Goal: Information Seeking & Learning: Learn about a topic

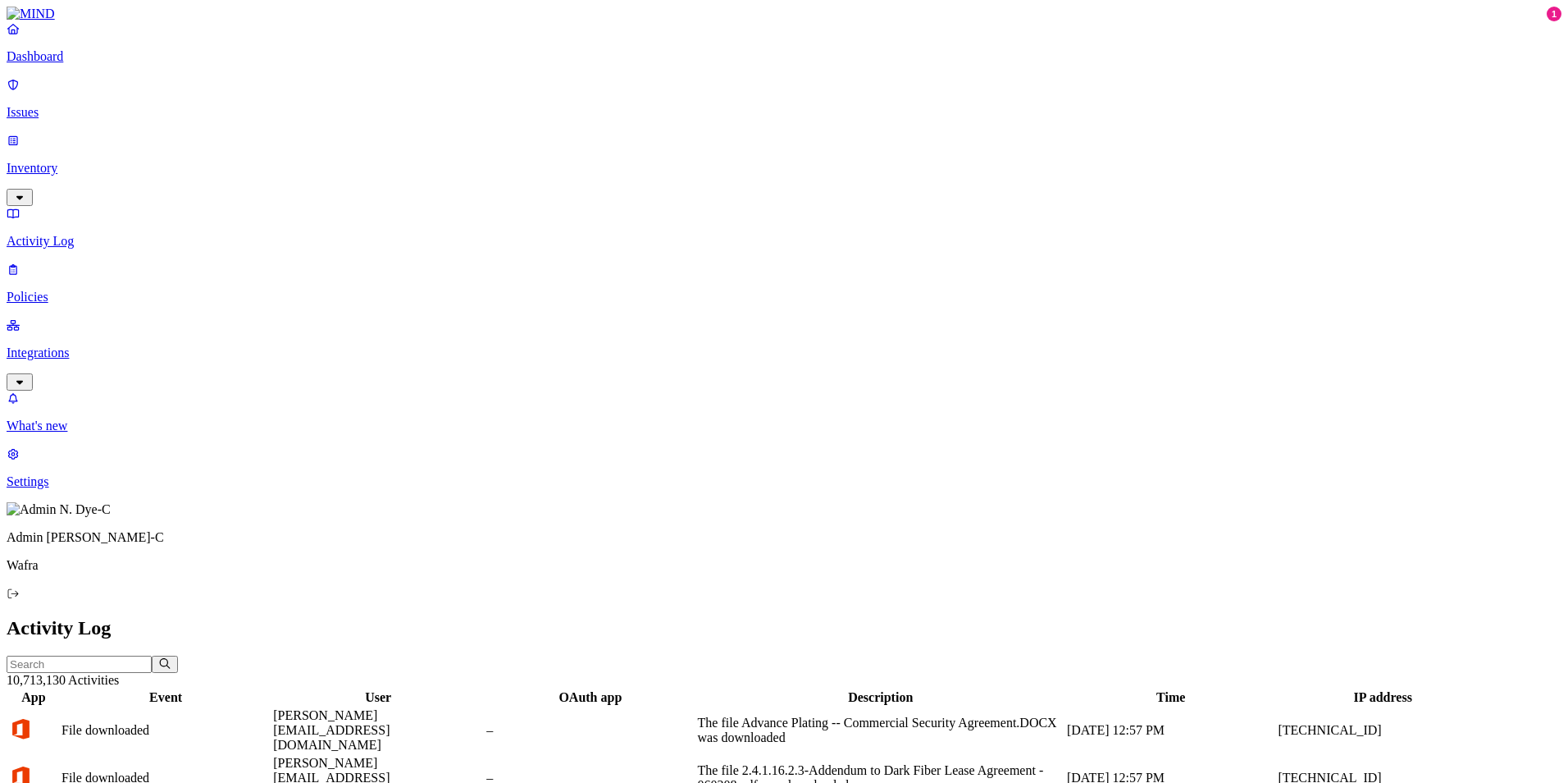
click at [85, 262] on link "Policies" at bounding box center [784, 283] width 1555 height 42
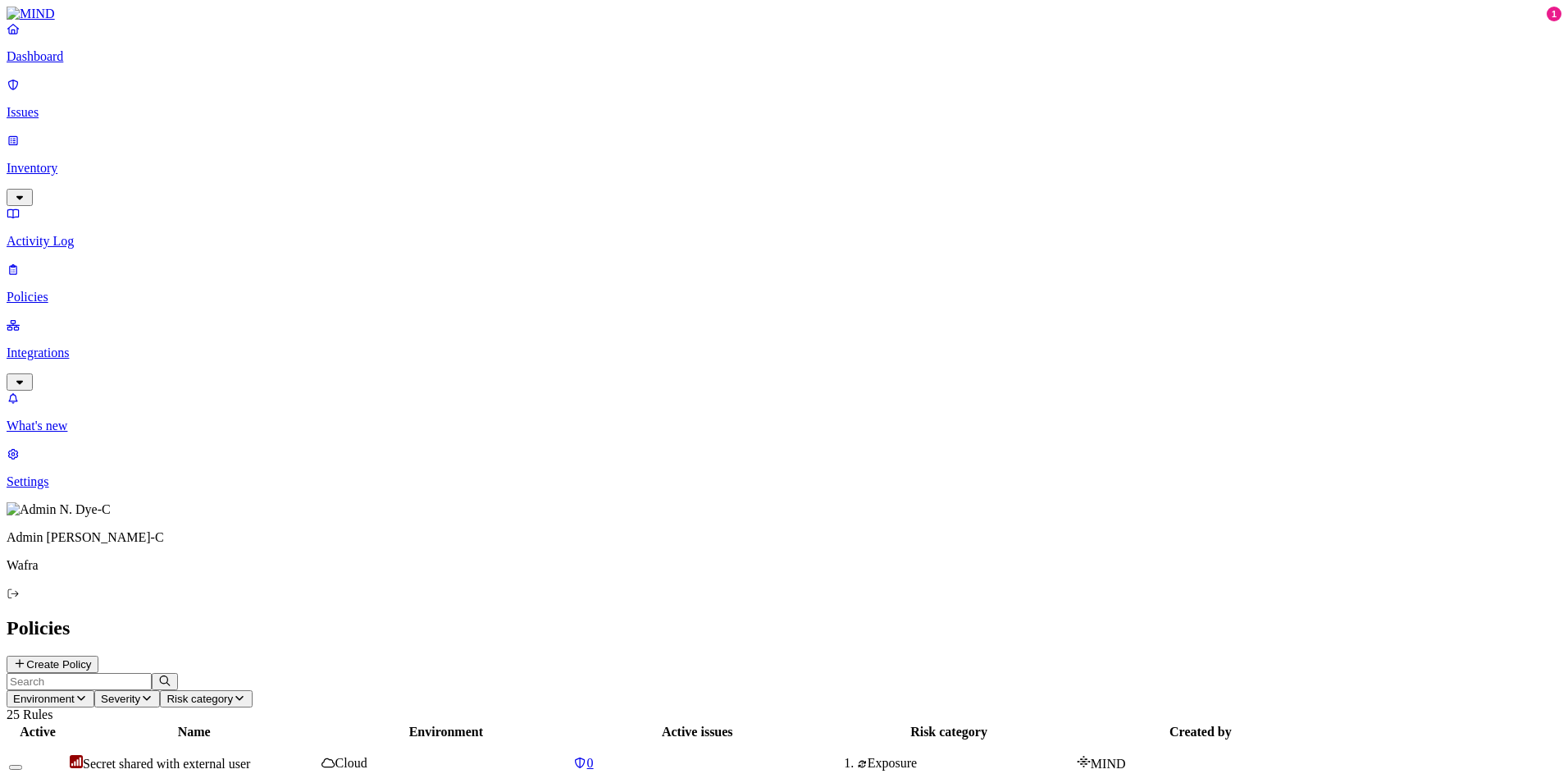
click at [66, 233] on p "Activity Log" at bounding box center [784, 240] width 1555 height 15
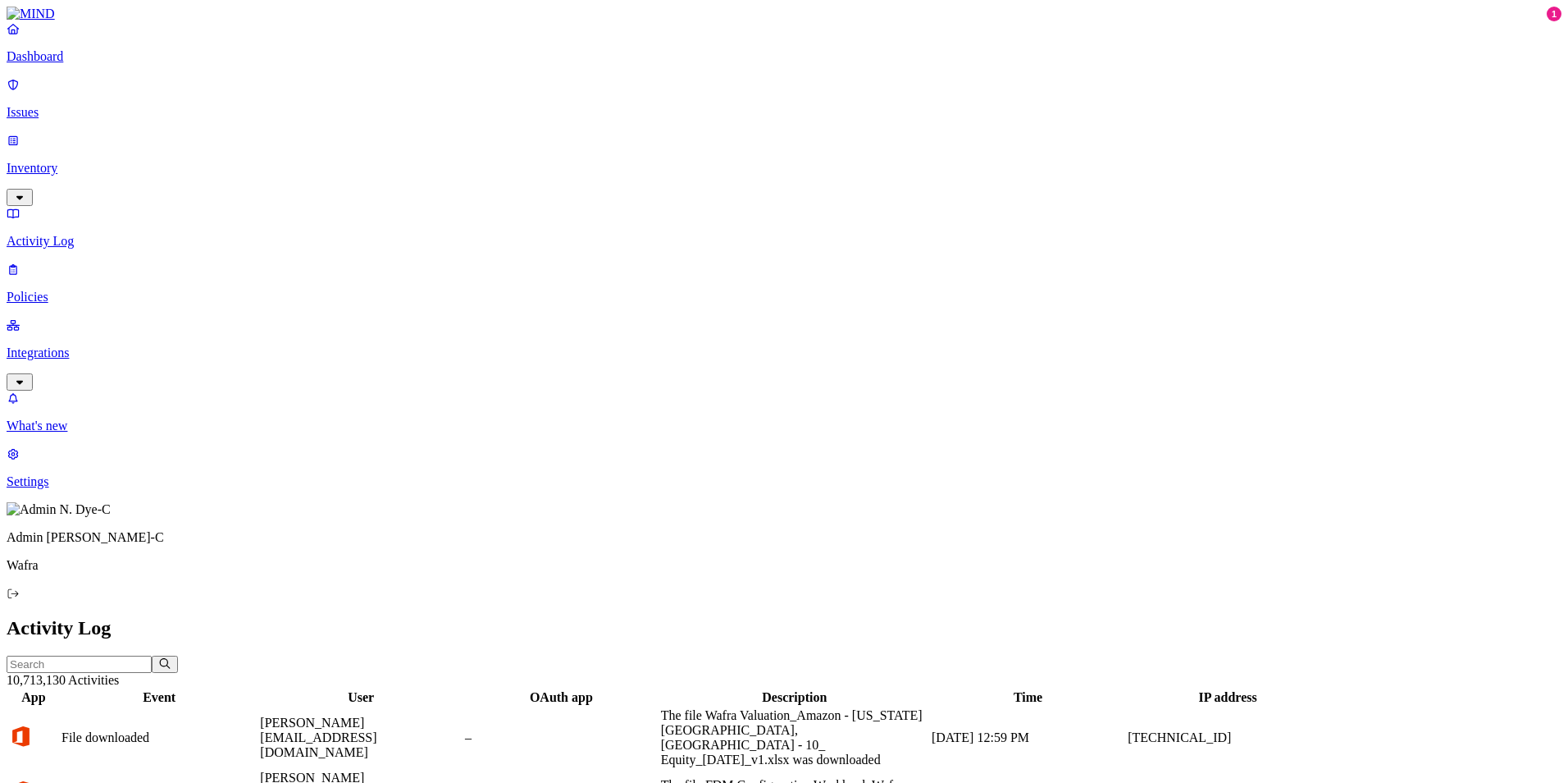
click at [68, 161] on p "Inventory" at bounding box center [784, 167] width 1555 height 15
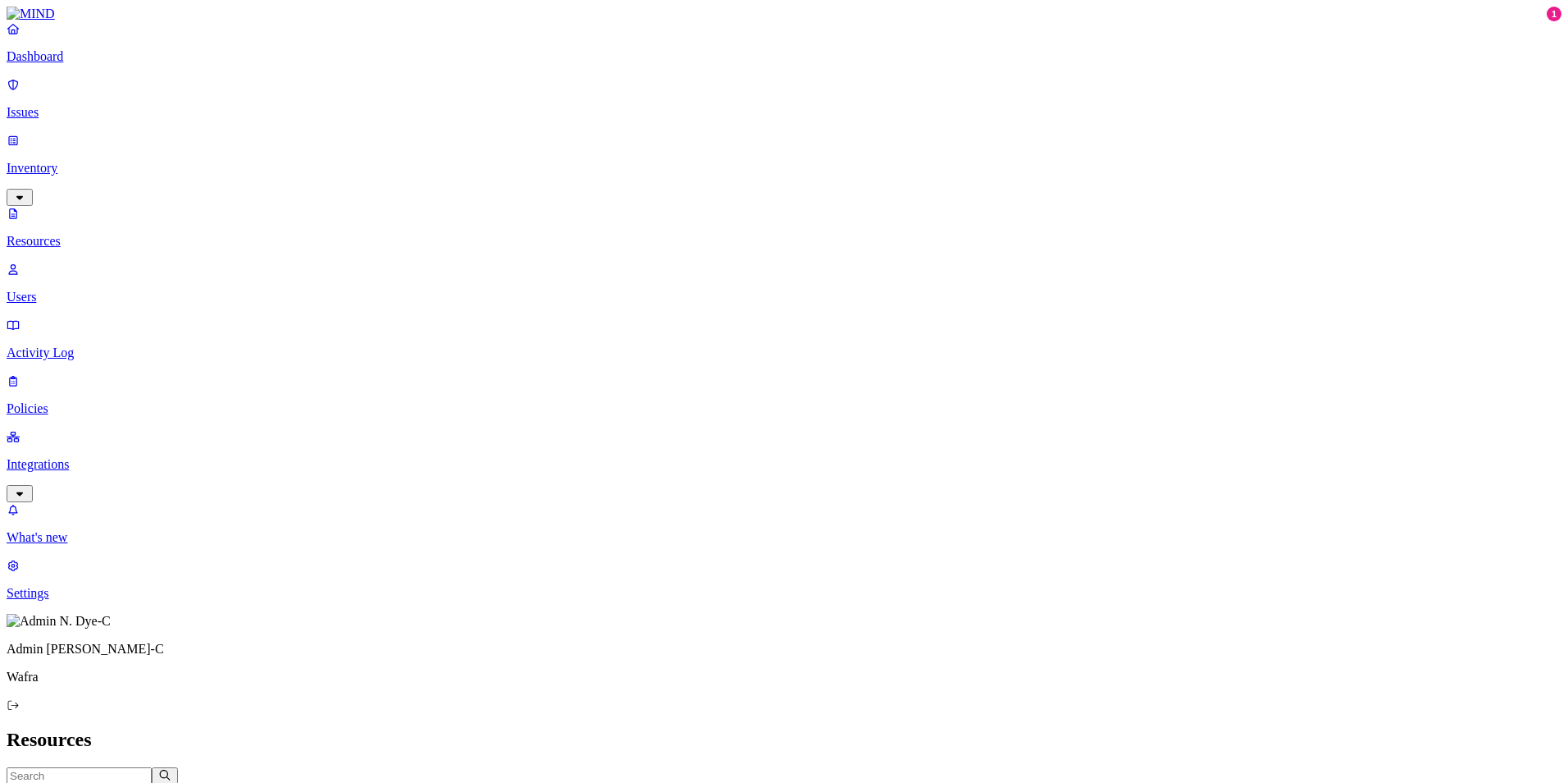
click at [63, 105] on p "Issues" at bounding box center [784, 112] width 1555 height 15
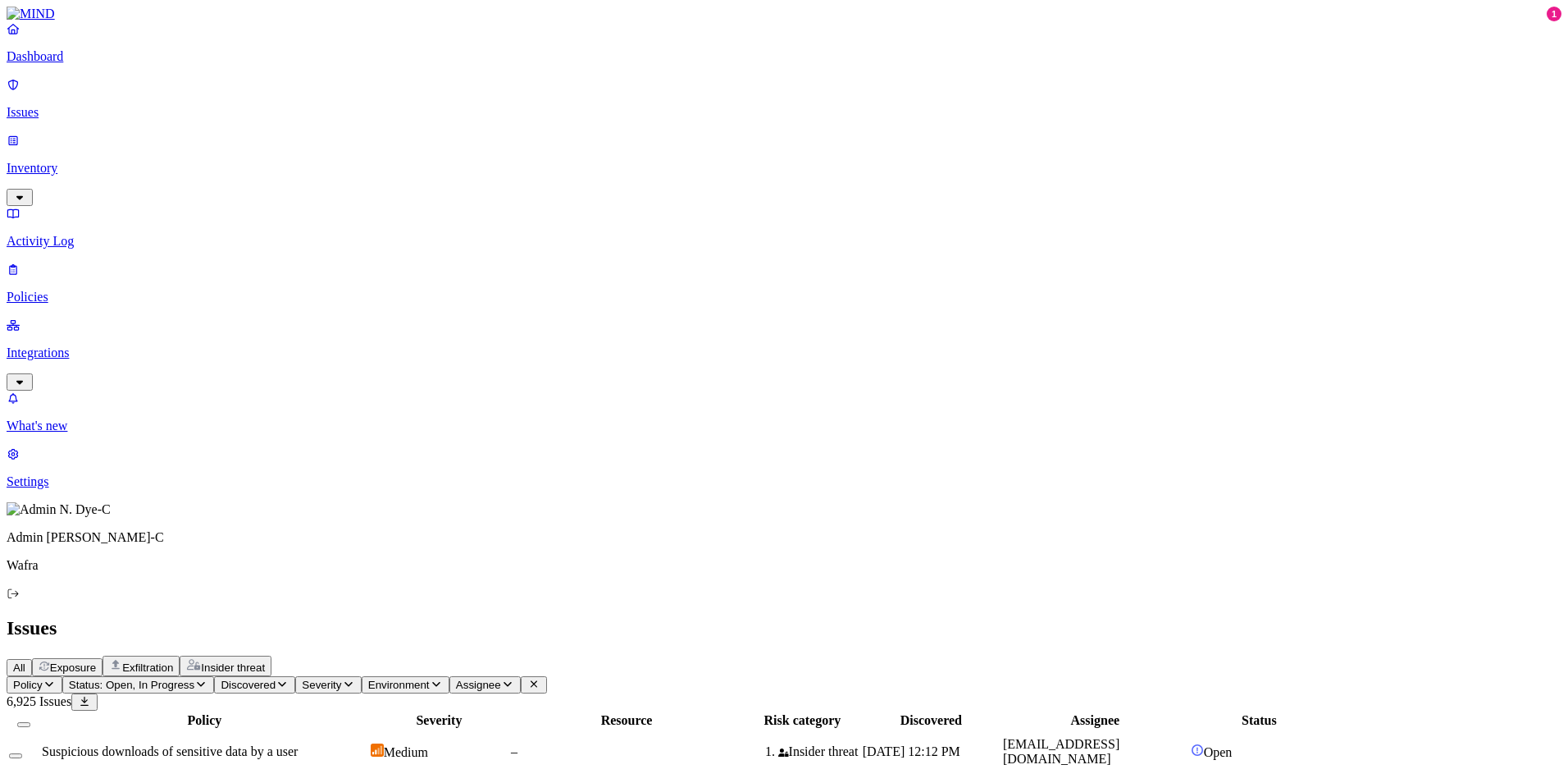
click at [361, 677] on button "Severity" at bounding box center [328, 685] width 66 height 17
click at [527, 125] on div "Critical" at bounding box center [527, 148] width 0 height 46
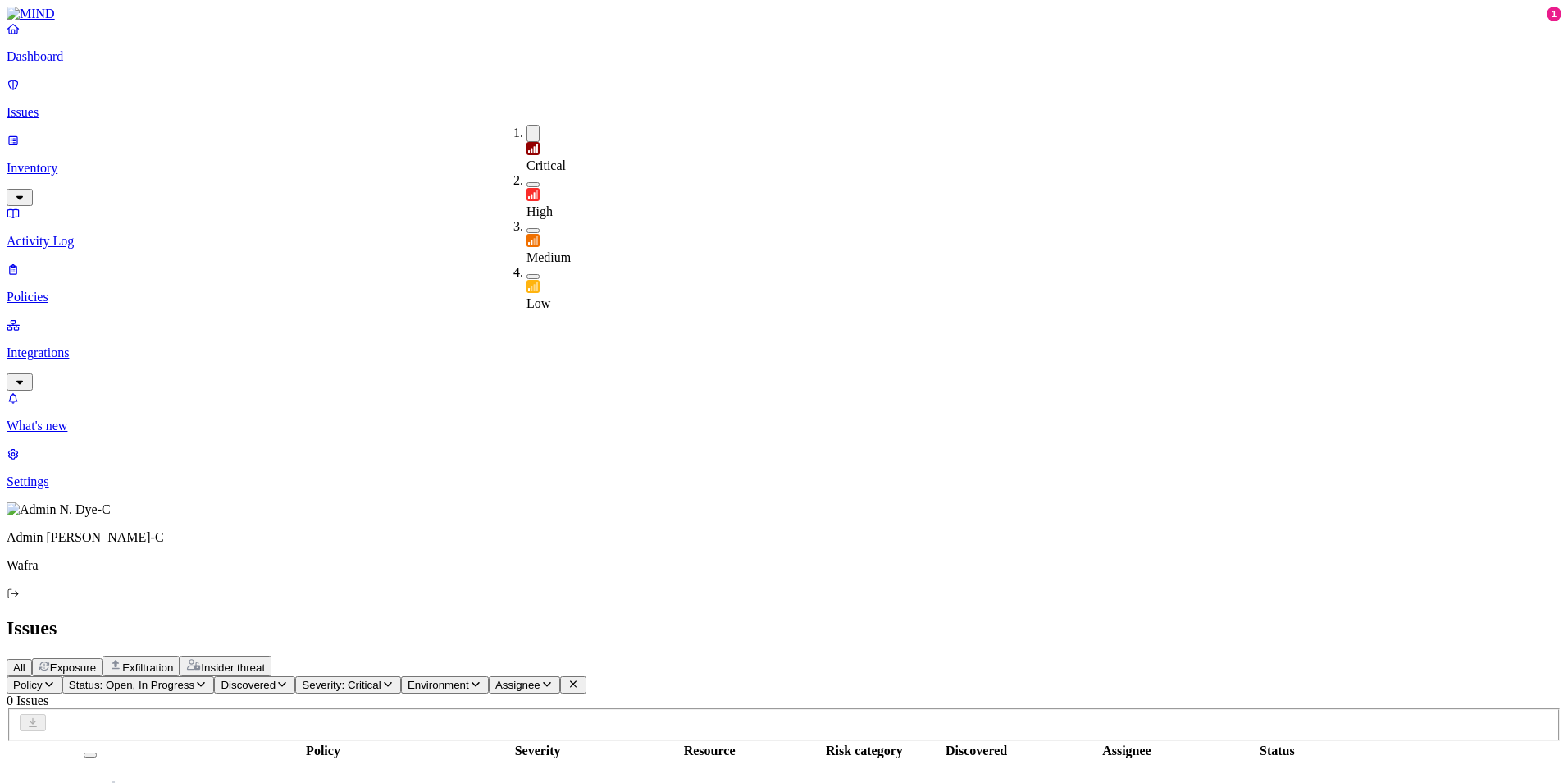
click at [527, 182] on button "button" at bounding box center [533, 184] width 13 height 5
click at [568, 656] on div "All Exposure Exfiltration Insider threat" at bounding box center [784, 666] width 1555 height 21
click at [87, 62] on link "Dashboard" at bounding box center [784, 42] width 1555 height 42
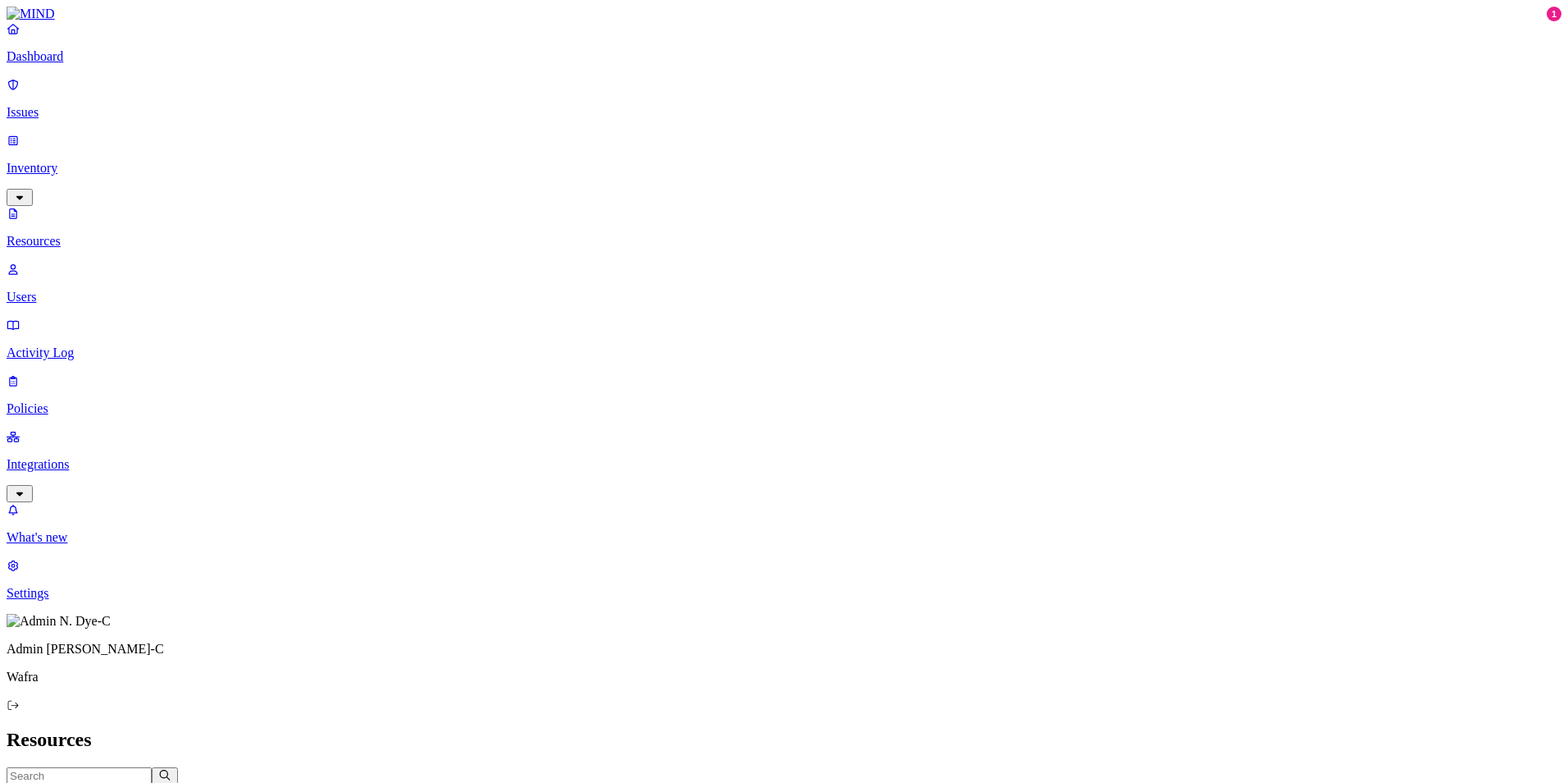
click at [429, 782] on span "Data types: AWS credentials" at bounding box center [360, 793] width 138 height 12
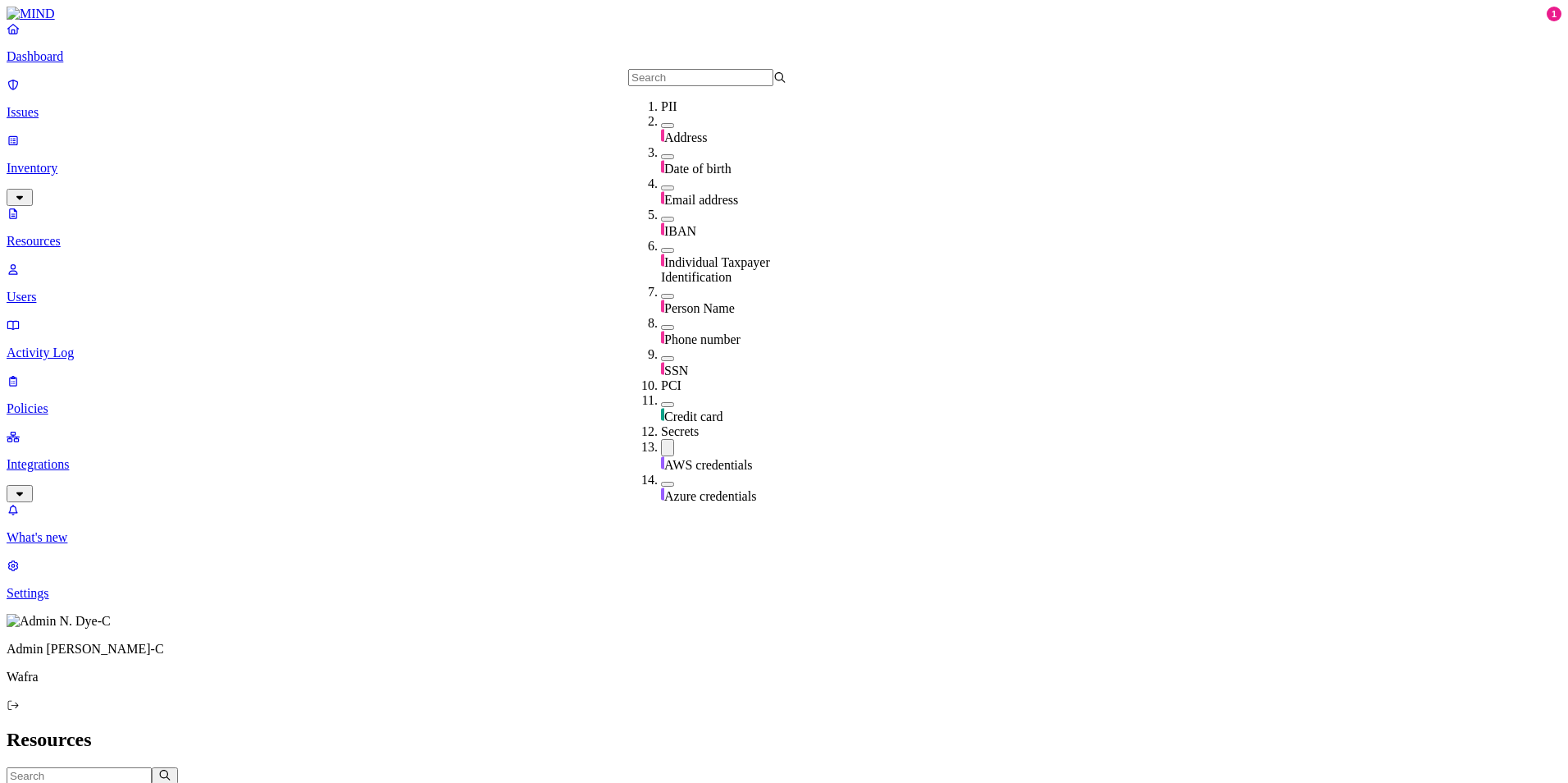
click at [429, 782] on span "Data types: AWS credentials" at bounding box center [360, 793] width 138 height 12
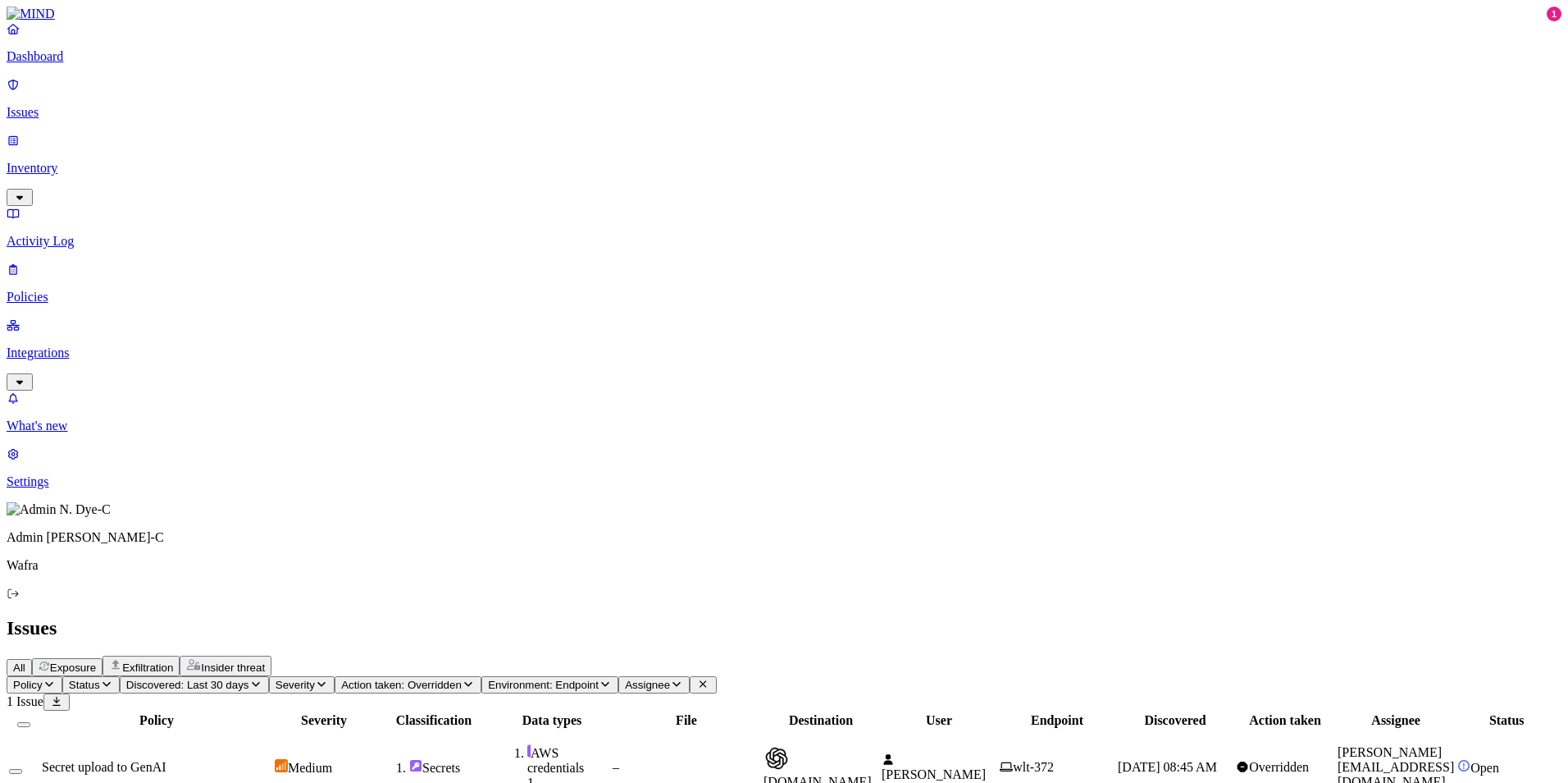
click at [166, 760] on span "Secret upload to GenAI" at bounding box center [103, 767] width 125 height 14
click at [91, 105] on p "Issues" at bounding box center [784, 112] width 1555 height 15
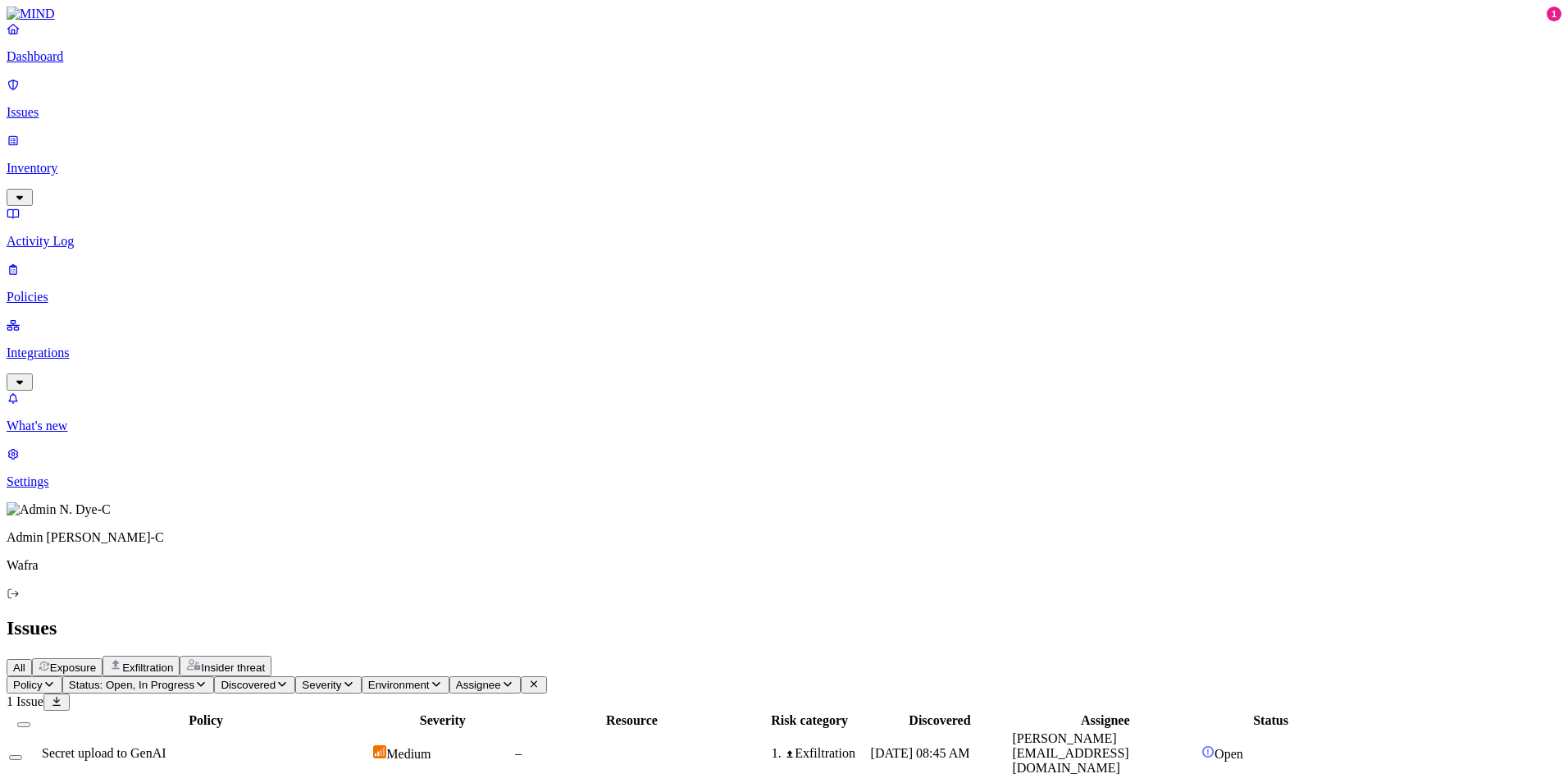
click at [342, 679] on span "Severity" at bounding box center [322, 685] width 39 height 12
click at [527, 125] on div "Critical" at bounding box center [527, 148] width 0 height 46
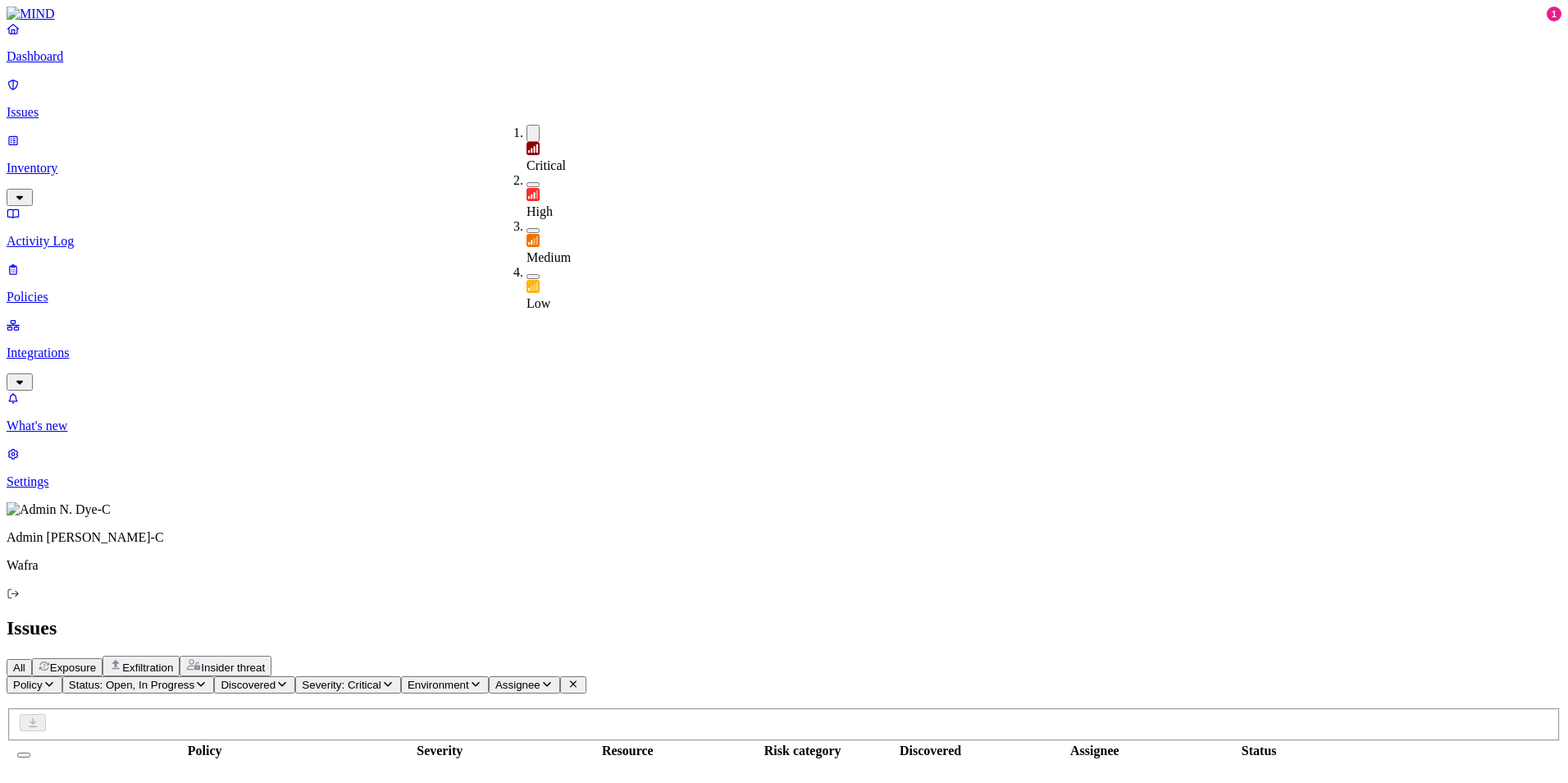
click at [527, 182] on button "button" at bounding box center [533, 184] width 13 height 5
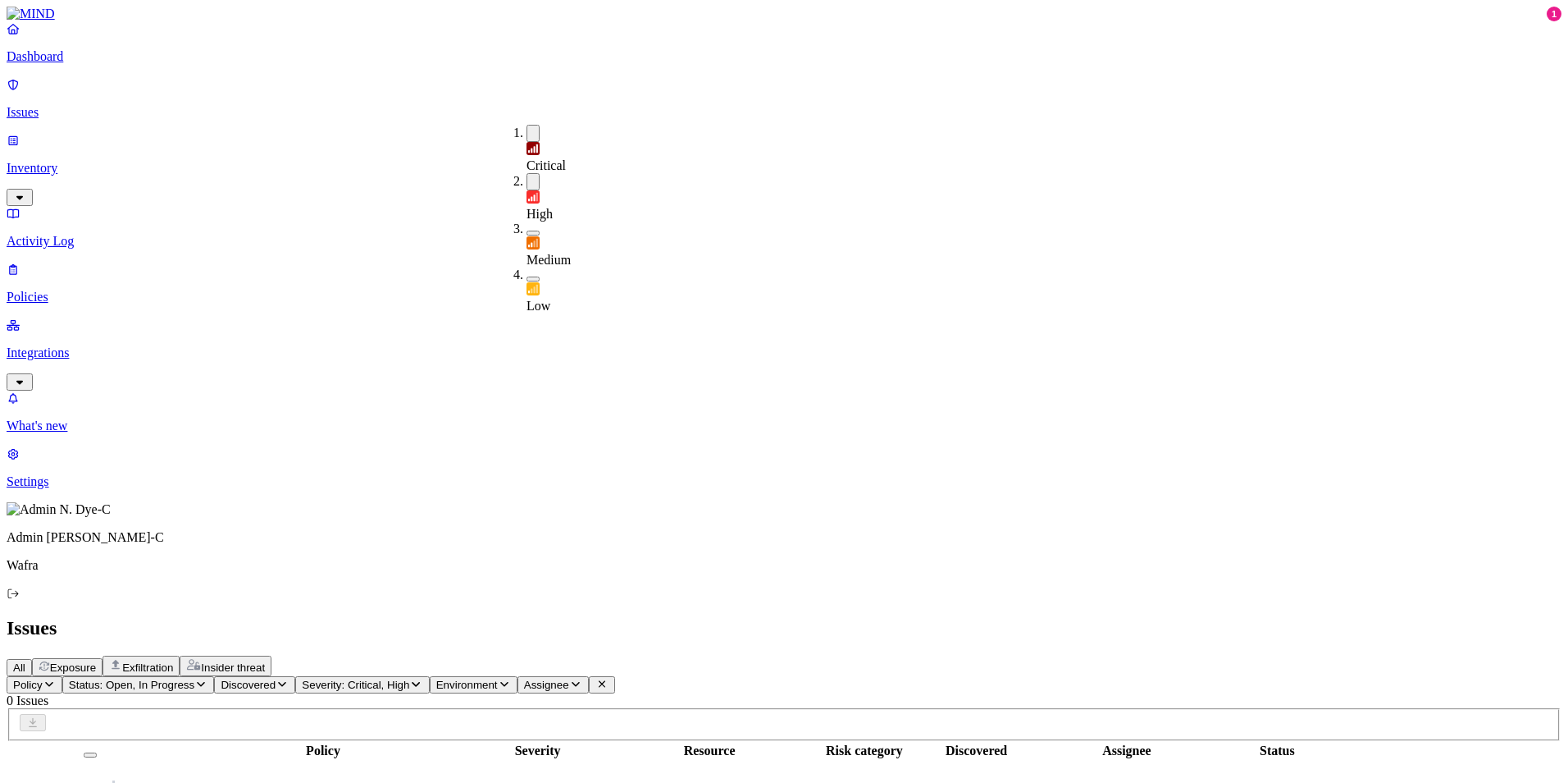
click at [59, 64] on p "Dashboard" at bounding box center [784, 56] width 1555 height 15
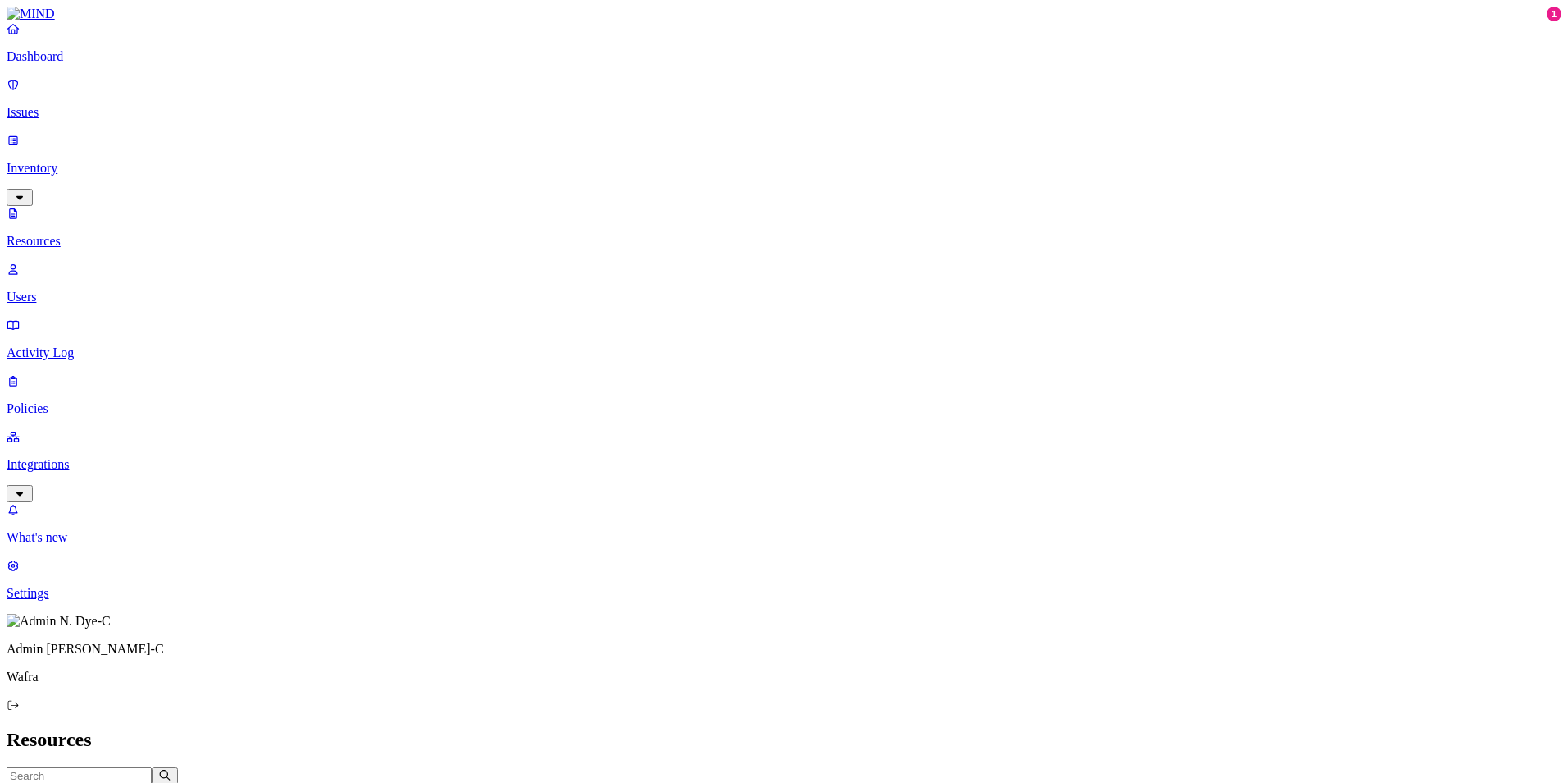
drag, startPoint x: 469, startPoint y: 92, endPoint x: 645, endPoint y: 105, distance: 176.5
drag, startPoint x: 71, startPoint y: 61, endPoint x: 82, endPoint y: 70, distance: 14.2
click at [71, 61] on link "Dashboard" at bounding box center [784, 42] width 1555 height 42
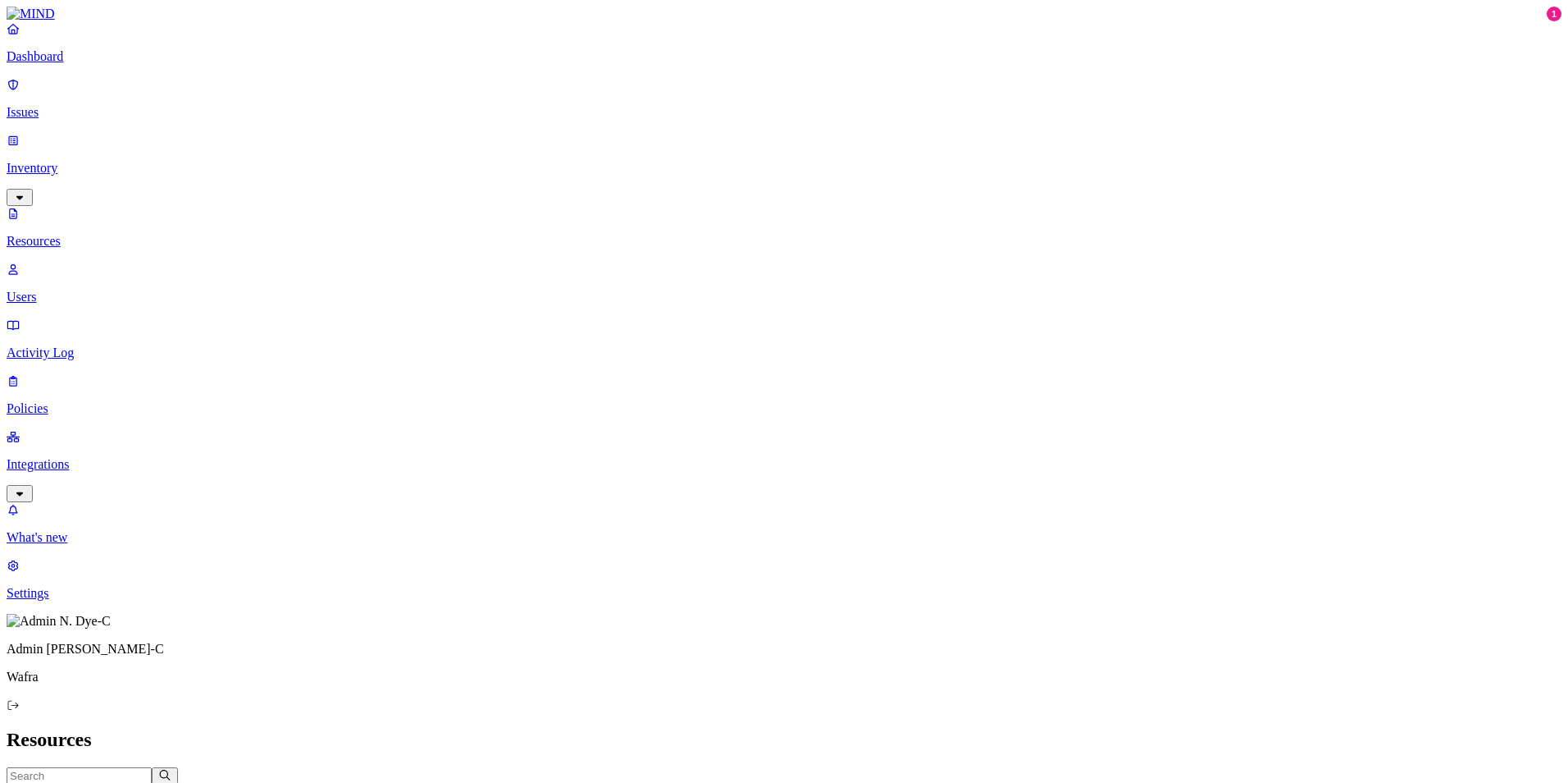
drag, startPoint x: 466, startPoint y: 87, endPoint x: 686, endPoint y: 91, distance: 220.0
click at [74, 64] on p "Dashboard" at bounding box center [784, 56] width 1555 height 15
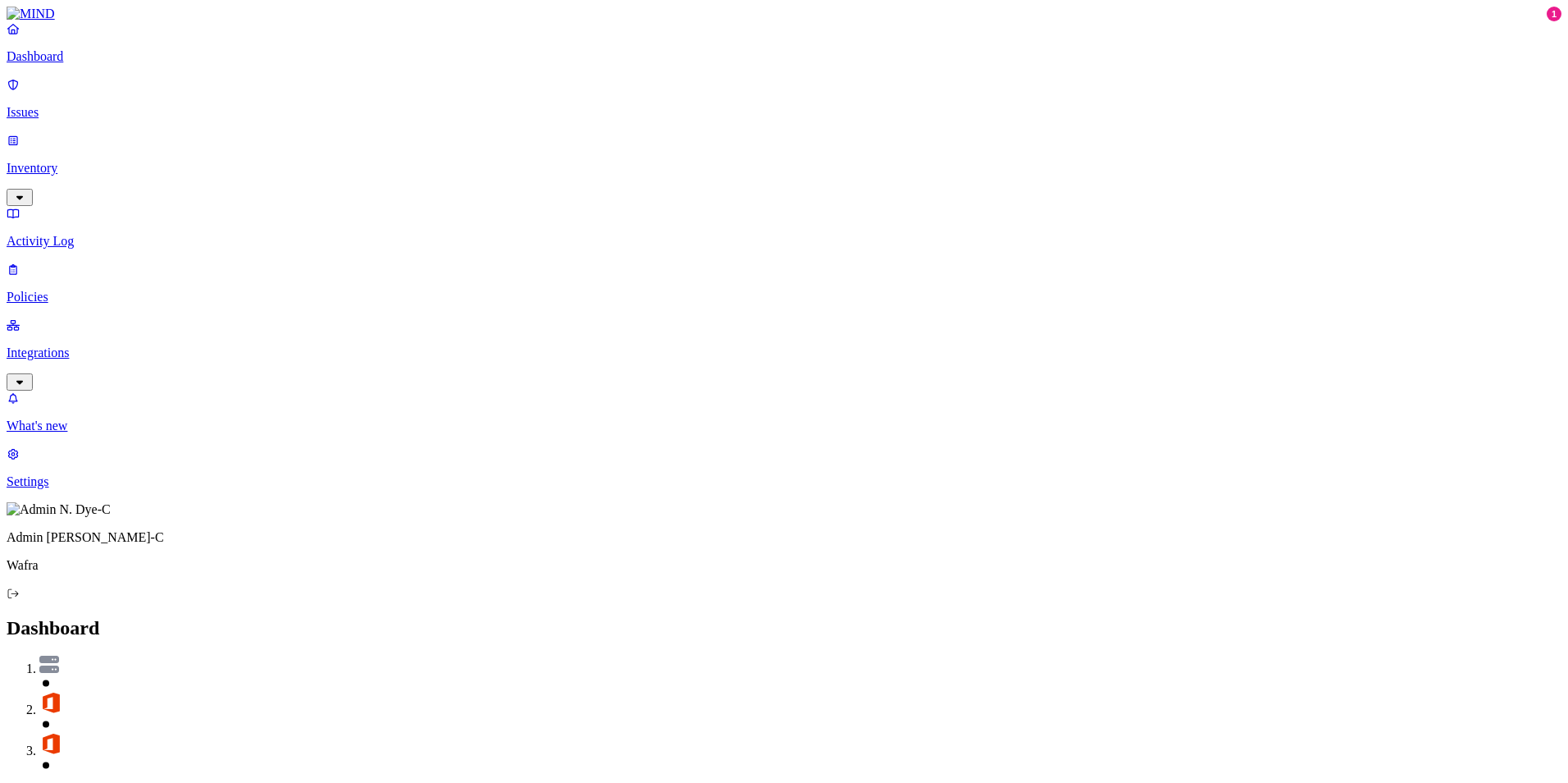
drag, startPoint x: 289, startPoint y: 59, endPoint x: 346, endPoint y: 66, distance: 57.4
click at [86, 433] on p "What's new" at bounding box center [784, 425] width 1555 height 15
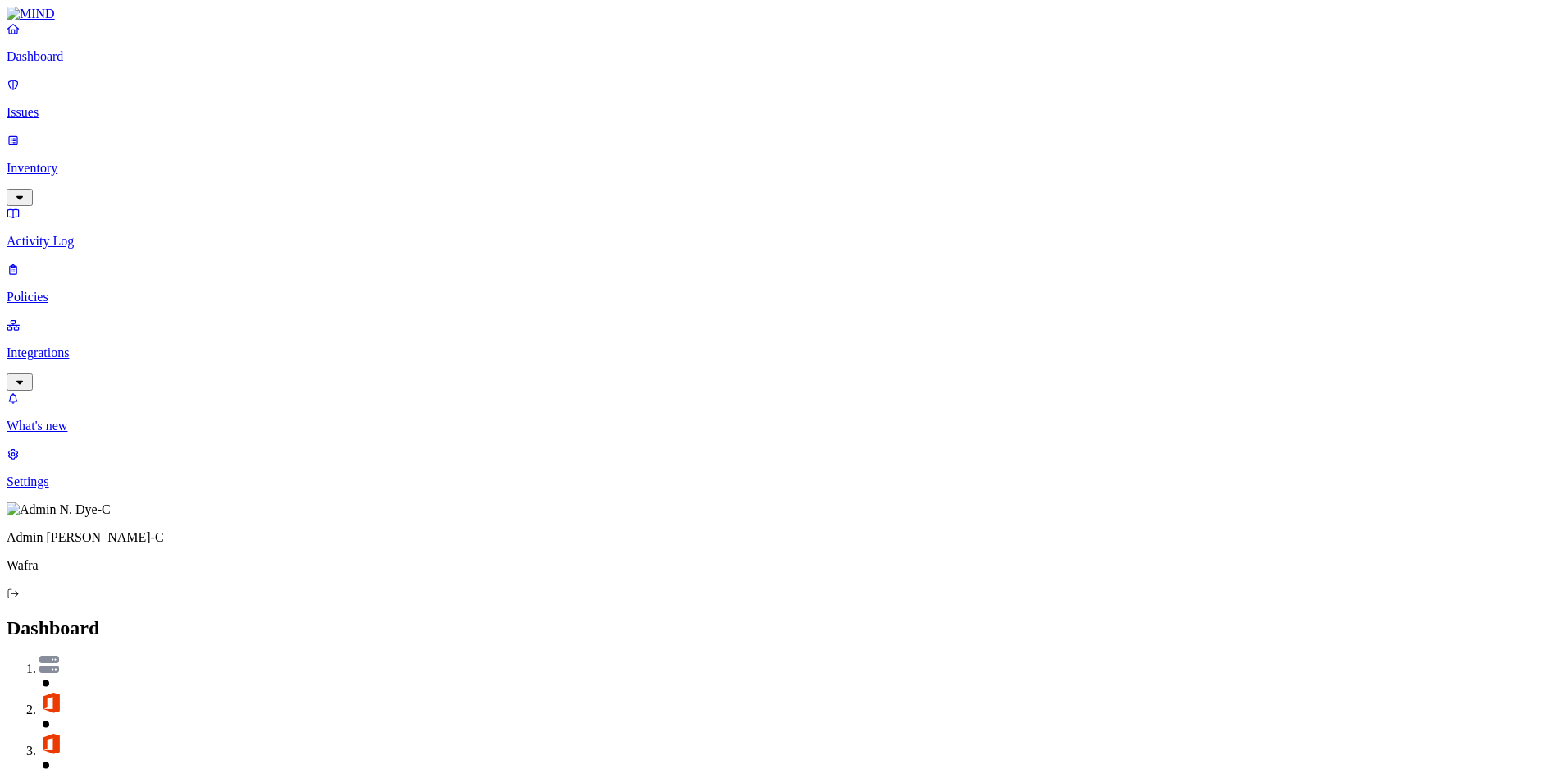
drag, startPoint x: 1286, startPoint y: 357, endPoint x: 1359, endPoint y: 357, distance: 73.0
drag, startPoint x: 1359, startPoint y: 357, endPoint x: 1424, endPoint y: 362, distance: 65.2
drag, startPoint x: 1426, startPoint y: 359, endPoint x: 1313, endPoint y: 357, distance: 113.0
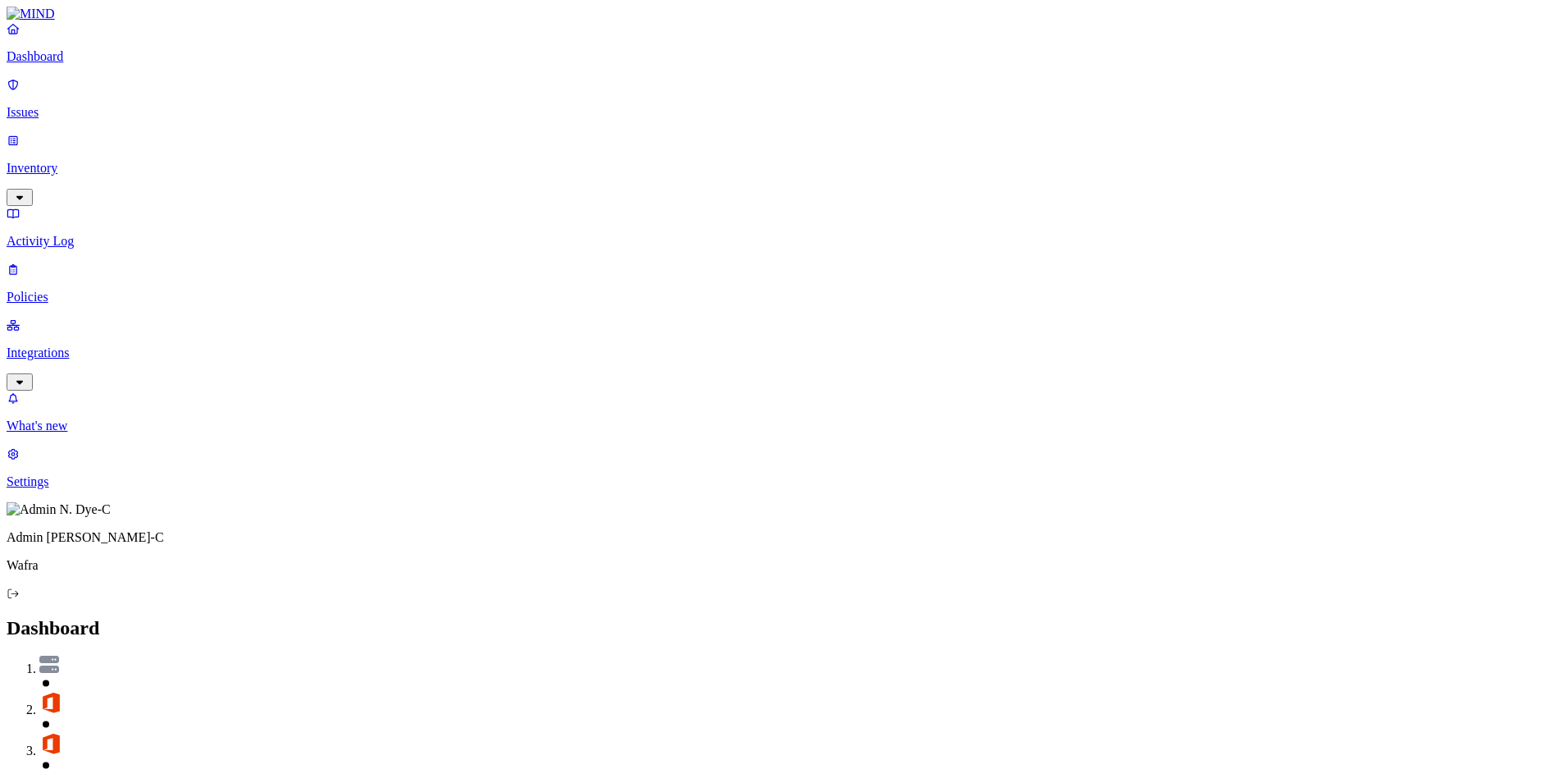
drag, startPoint x: 1242, startPoint y: 467, endPoint x: 1439, endPoint y: 470, distance: 197.0
drag, startPoint x: 1438, startPoint y: 467, endPoint x: 1279, endPoint y: 460, distance: 159.2
